Goal: Information Seeking & Learning: Learn about a topic

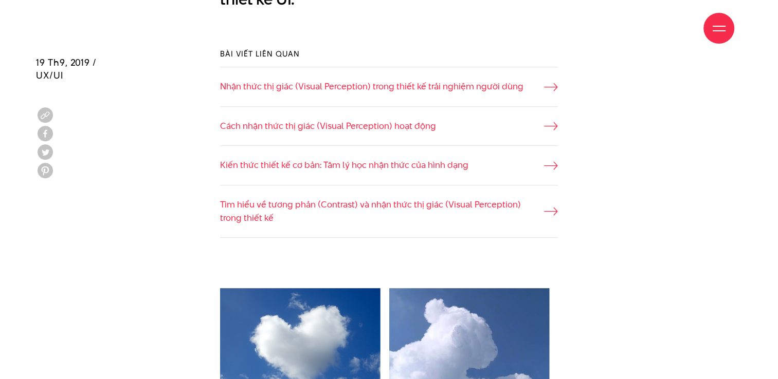
scroll to position [874, 0]
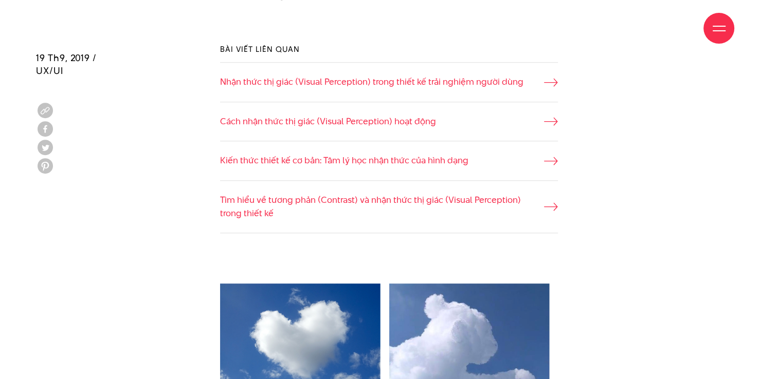
click at [312, 93] on li "Nhận thức thị giác (Visual Perception) trong thiết kế trải nghiệm người dùng" at bounding box center [389, 82] width 338 height 40
click at [546, 83] on link "Nhận thức thị giác (Visual Perception) trong thiết kế trải nghiệm người dùng" at bounding box center [389, 82] width 338 height 13
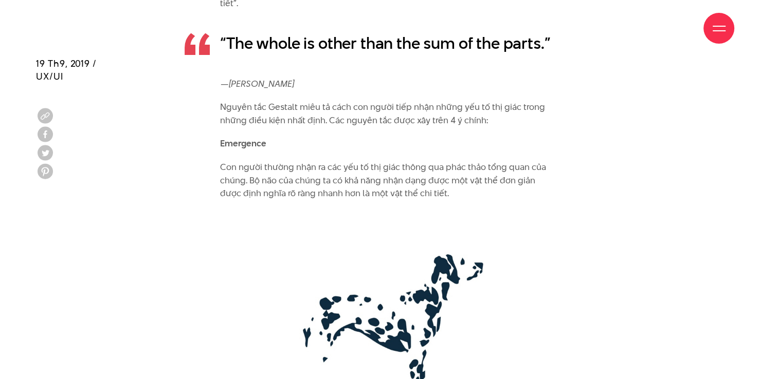
scroll to position [1696, 0]
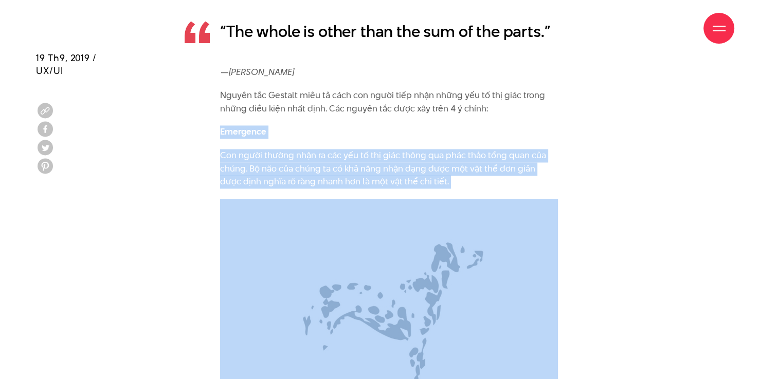
drag, startPoint x: 220, startPoint y: 116, endPoint x: 356, endPoint y: 257, distance: 195.6
drag, startPoint x: 356, startPoint y: 257, endPoint x: 342, endPoint y: 233, distance: 27.4
click at [342, 233] on img at bounding box center [389, 310] width 338 height 223
click at [279, 231] on img at bounding box center [389, 310] width 338 height 223
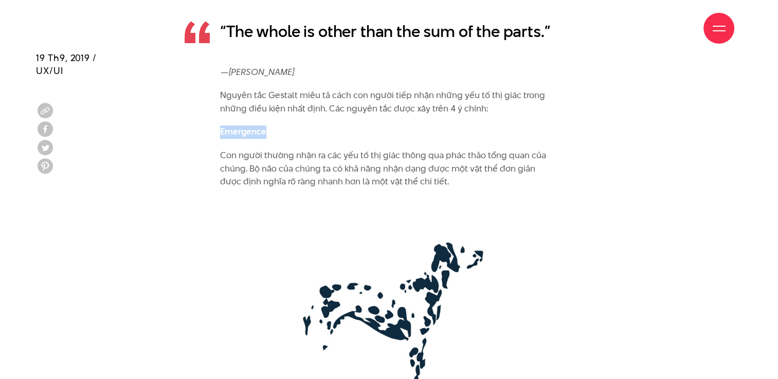
drag, startPoint x: 218, startPoint y: 112, endPoint x: 280, endPoint y: 124, distance: 62.9
drag, startPoint x: 280, startPoint y: 124, endPoint x: 306, endPoint y: 127, distance: 26.4
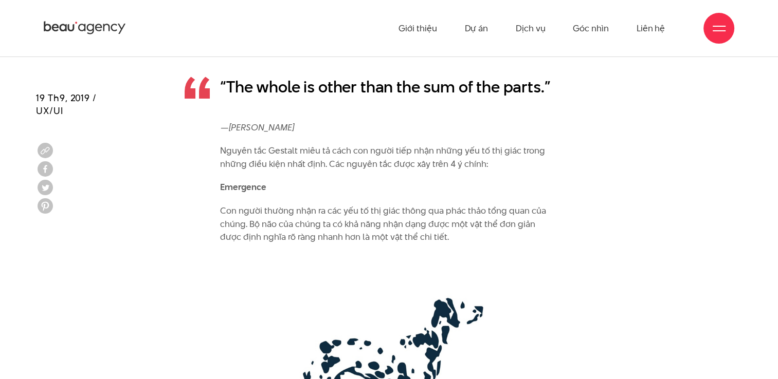
scroll to position [1491, 0]
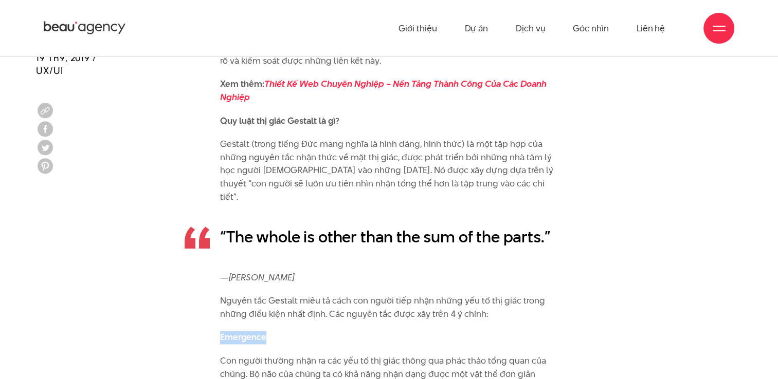
drag, startPoint x: 218, startPoint y: 320, endPoint x: 271, endPoint y: 326, distance: 53.3
copy b "Emergence"
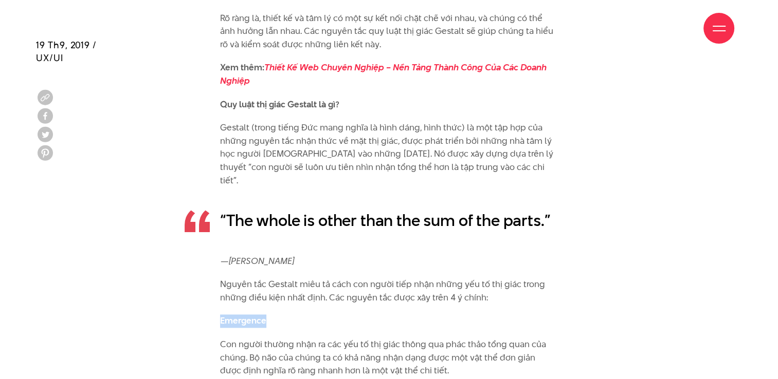
scroll to position [1645, 0]
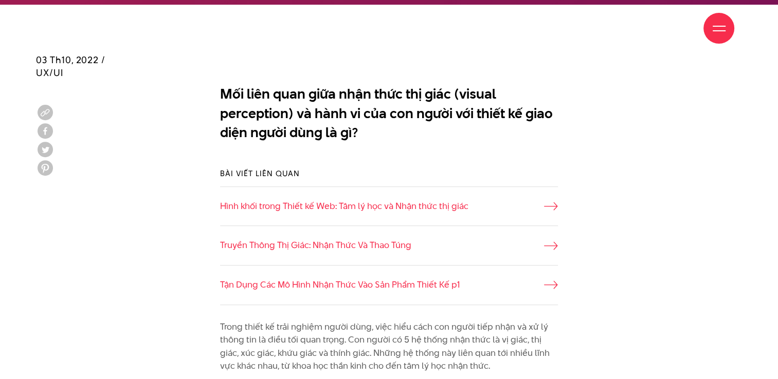
scroll to position [565, 0]
